Goal: Information Seeking & Learning: Find specific fact

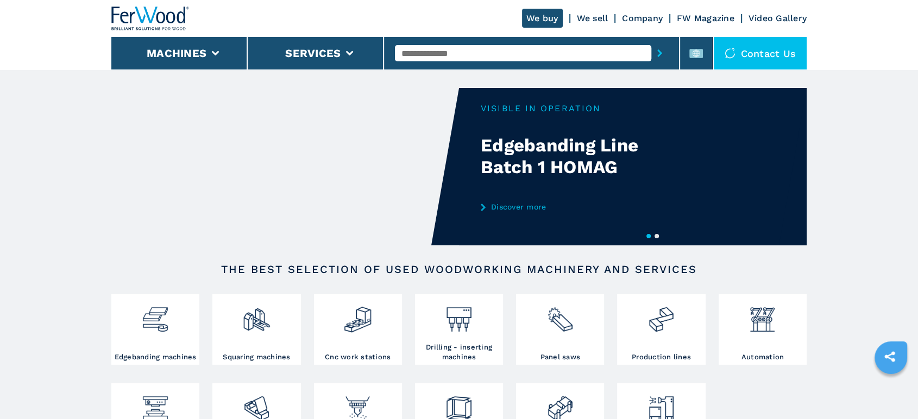
drag, startPoint x: 0, startPoint y: 0, endPoint x: 471, endPoint y: 51, distance: 473.7
click at [471, 51] on input "text" at bounding box center [523, 53] width 256 height 16
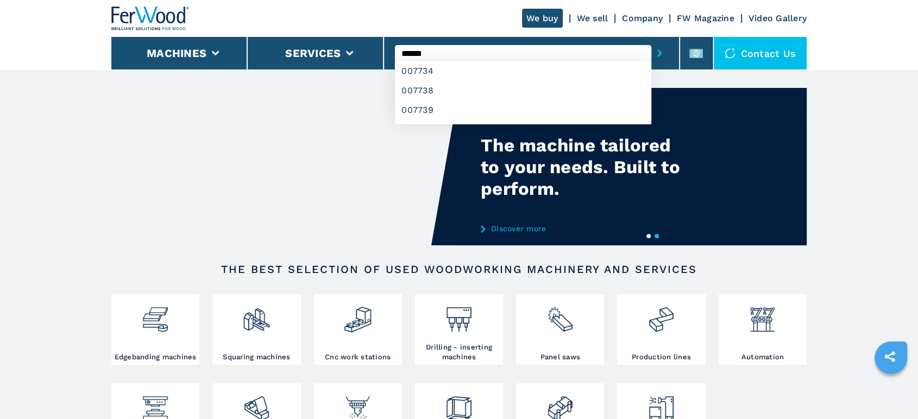
type input "******"
click at [651, 41] on button "submit-button" at bounding box center [659, 53] width 17 height 25
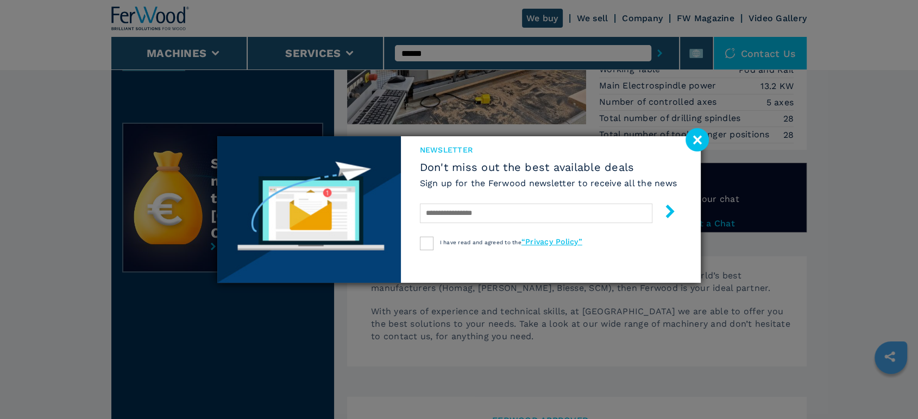
scroll to position [60, 0]
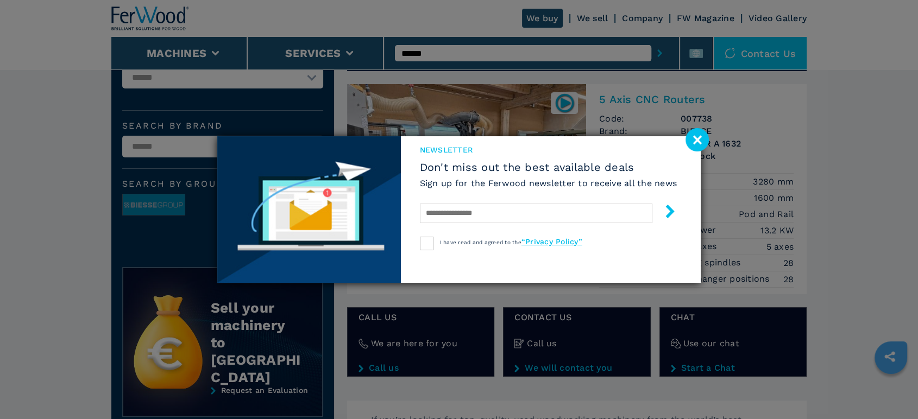
click at [701, 141] on image at bounding box center [697, 139] width 23 height 23
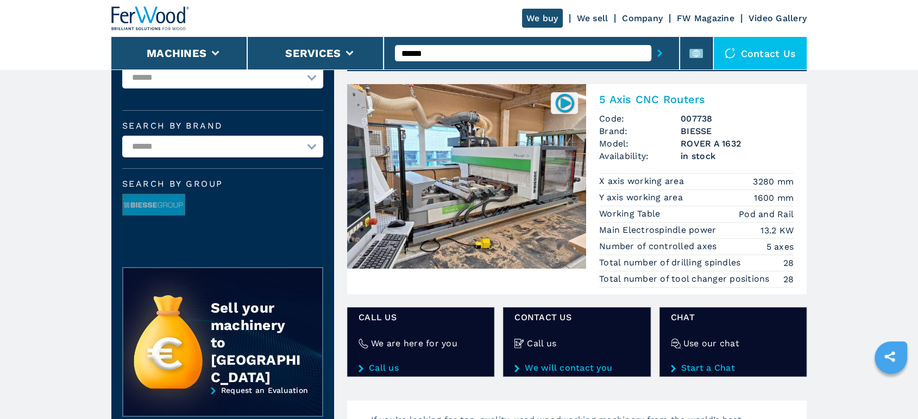
click at [533, 168] on img at bounding box center [466, 176] width 239 height 185
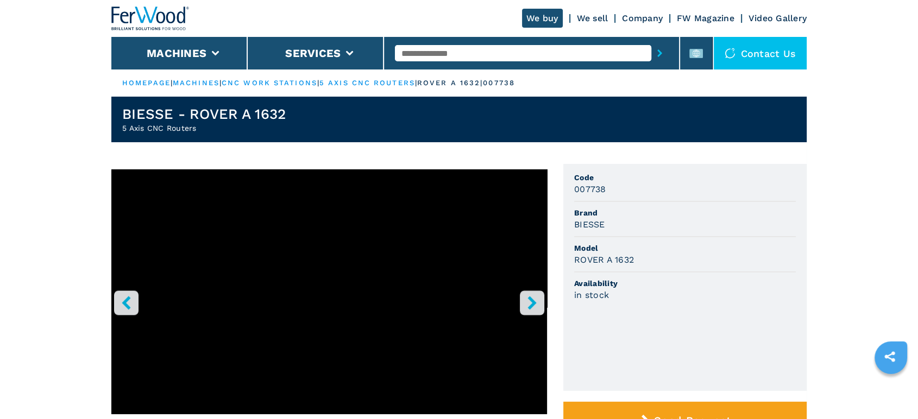
click at [528, 310] on icon "right-button" at bounding box center [532, 303] width 14 height 14
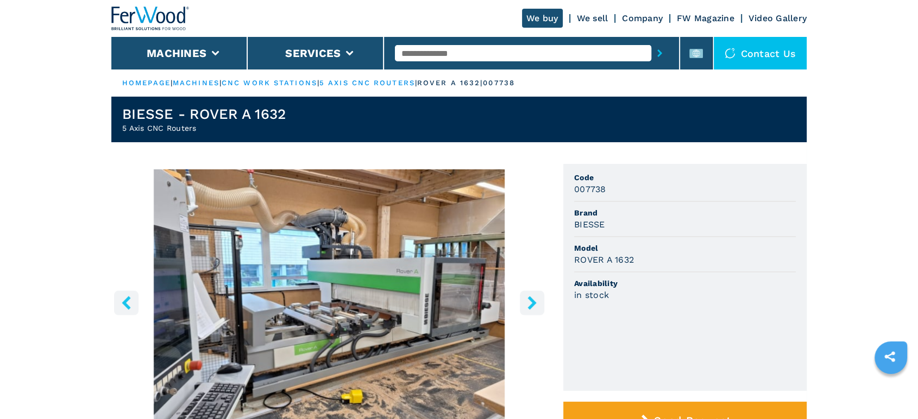
click at [528, 310] on icon "right-button" at bounding box center [532, 303] width 14 height 14
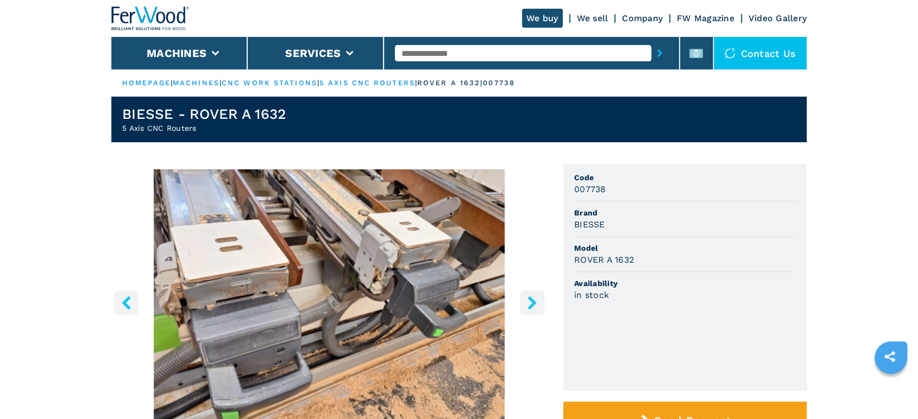
click at [528, 310] on icon "right-button" at bounding box center [532, 303] width 14 height 14
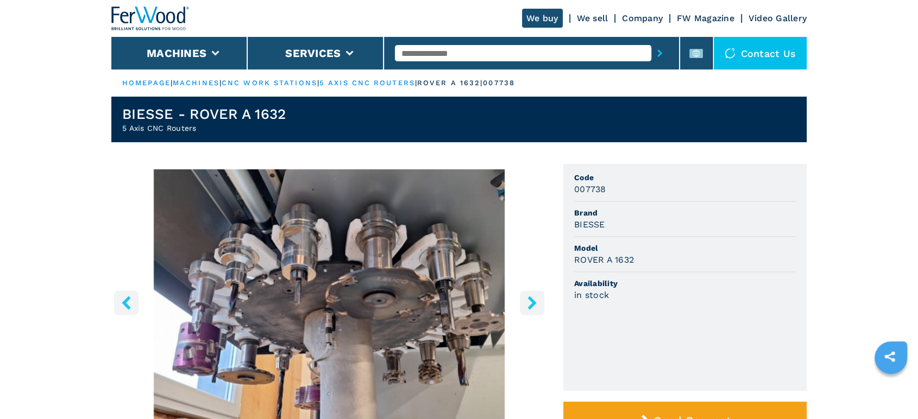
click at [528, 310] on icon "right-button" at bounding box center [532, 303] width 14 height 14
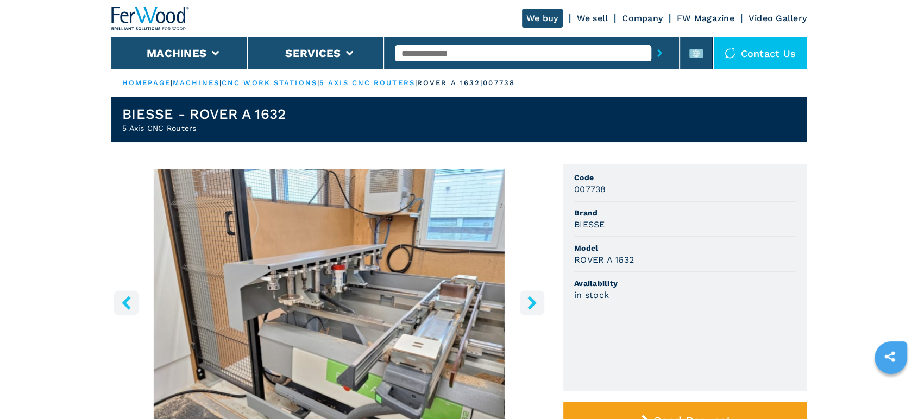
click at [528, 310] on icon "right-button" at bounding box center [532, 303] width 14 height 14
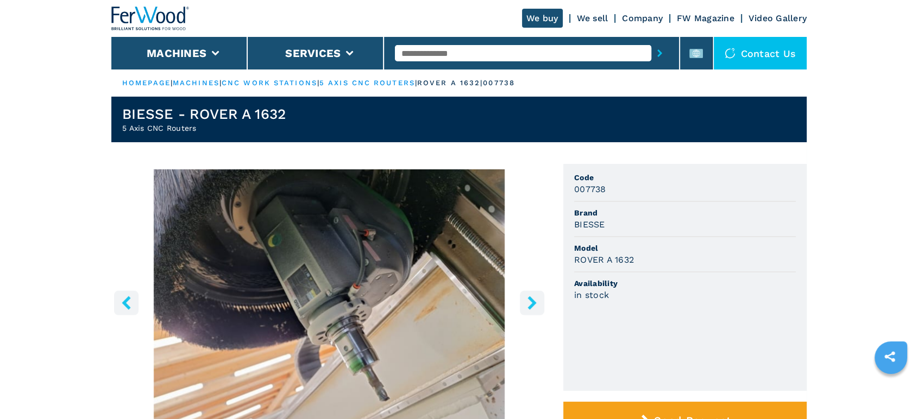
click at [528, 310] on icon "right-button" at bounding box center [532, 303] width 14 height 14
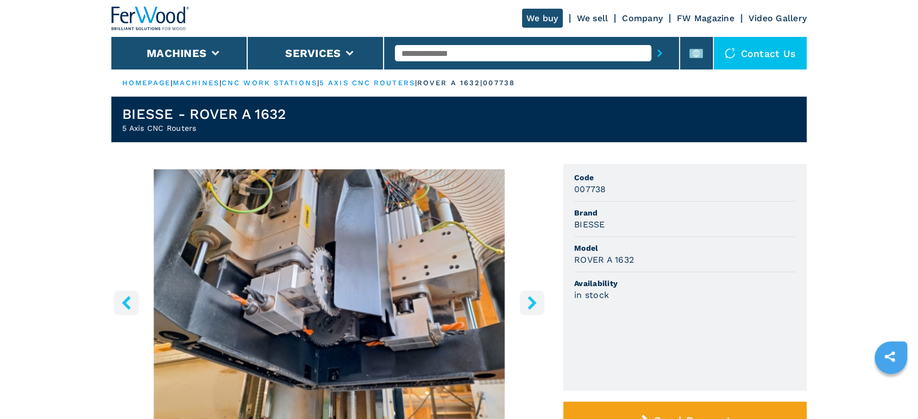
click at [528, 310] on icon "right-button" at bounding box center [532, 303] width 14 height 14
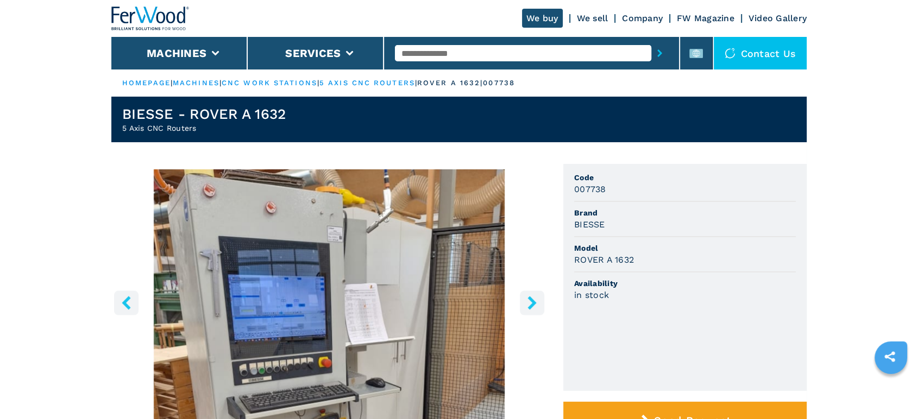
click at [528, 310] on icon "right-button" at bounding box center [532, 303] width 14 height 14
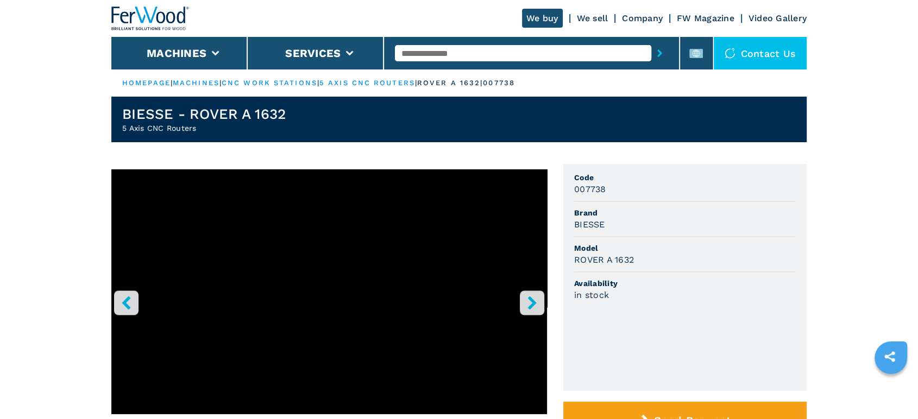
click at [528, 310] on icon "right-button" at bounding box center [532, 303] width 14 height 14
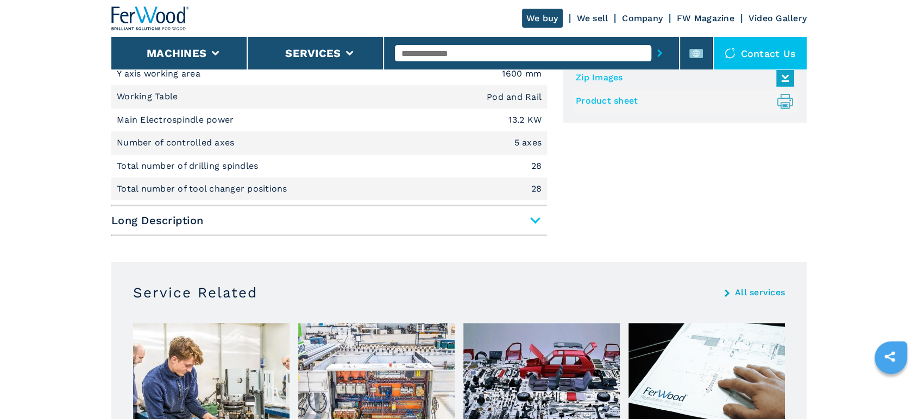
scroll to position [543, 0]
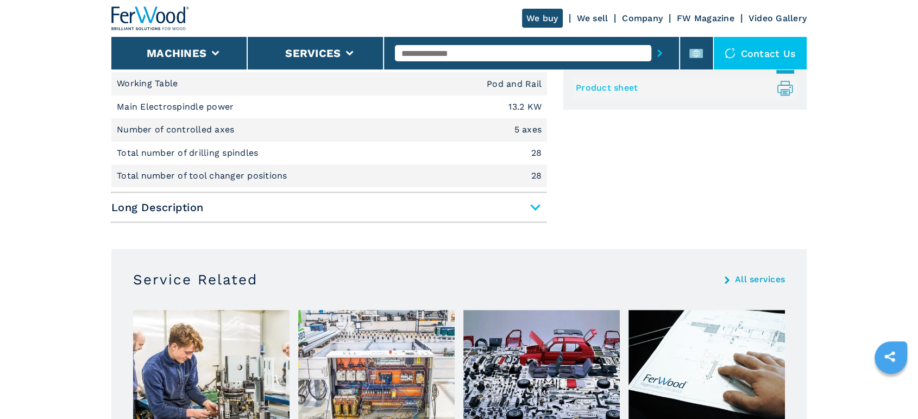
click at [519, 217] on span "Long Description" at bounding box center [329, 208] width 436 height 20
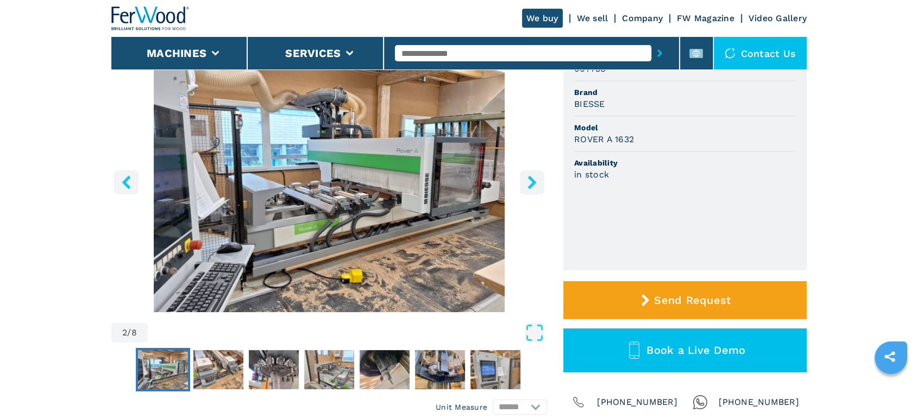
scroll to position [0, 0]
